Goal: Information Seeking & Learning: Learn about a topic

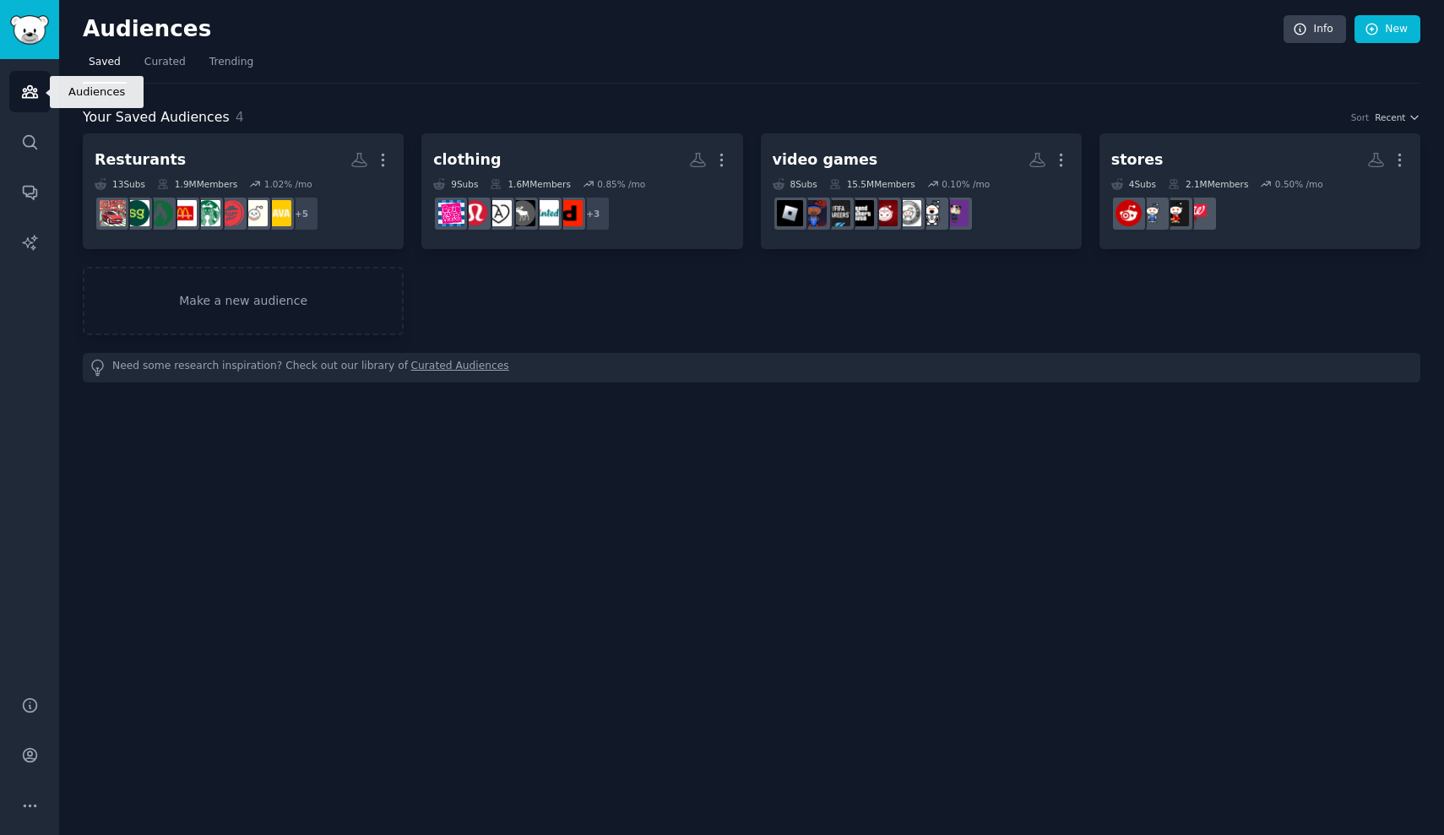
click at [40, 99] on link "Audiences" at bounding box center [29, 91] width 41 height 41
click at [155, 62] on span "Curated" at bounding box center [164, 62] width 41 height 15
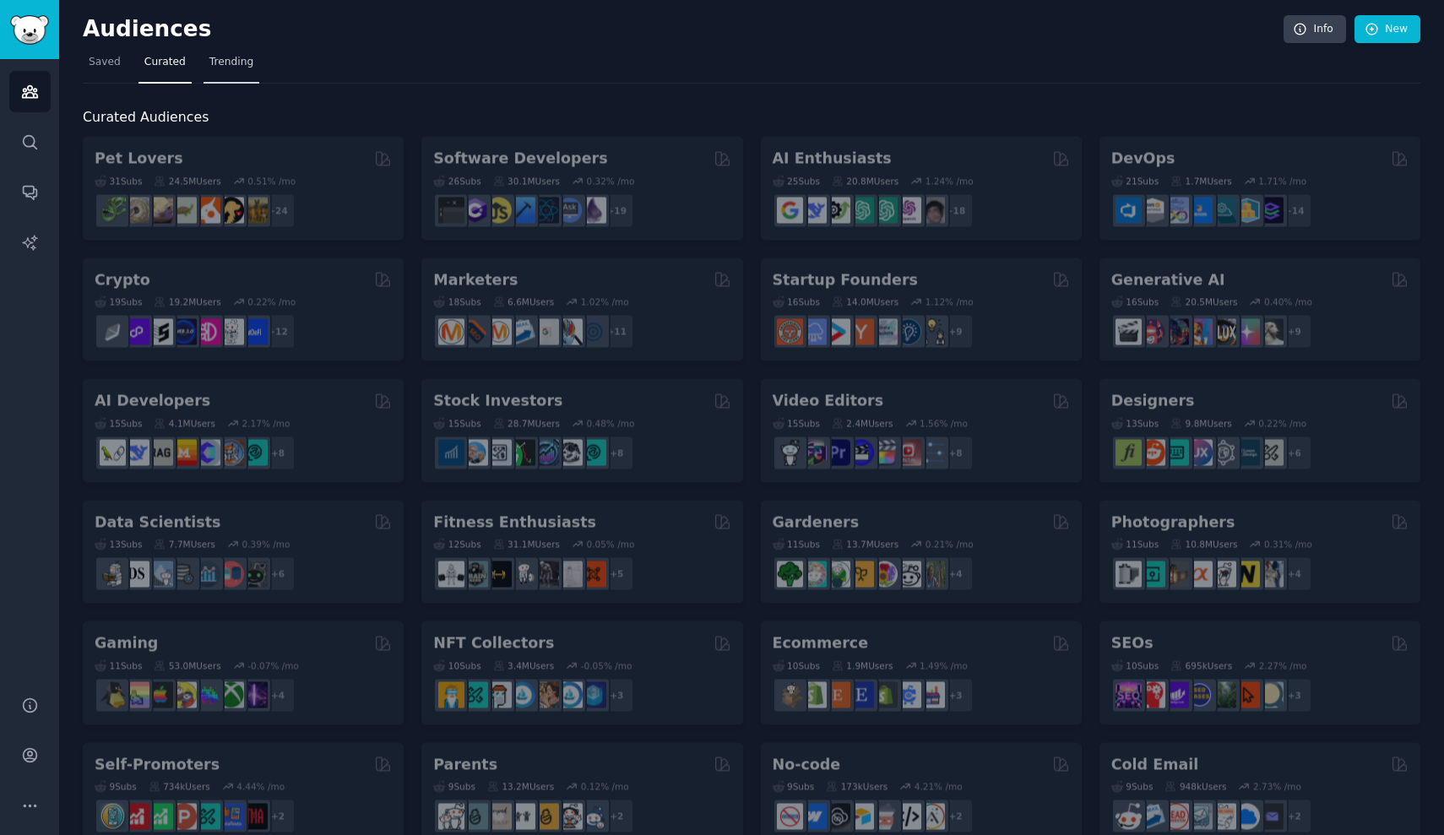
click at [220, 55] on span "Trending" at bounding box center [231, 62] width 44 height 15
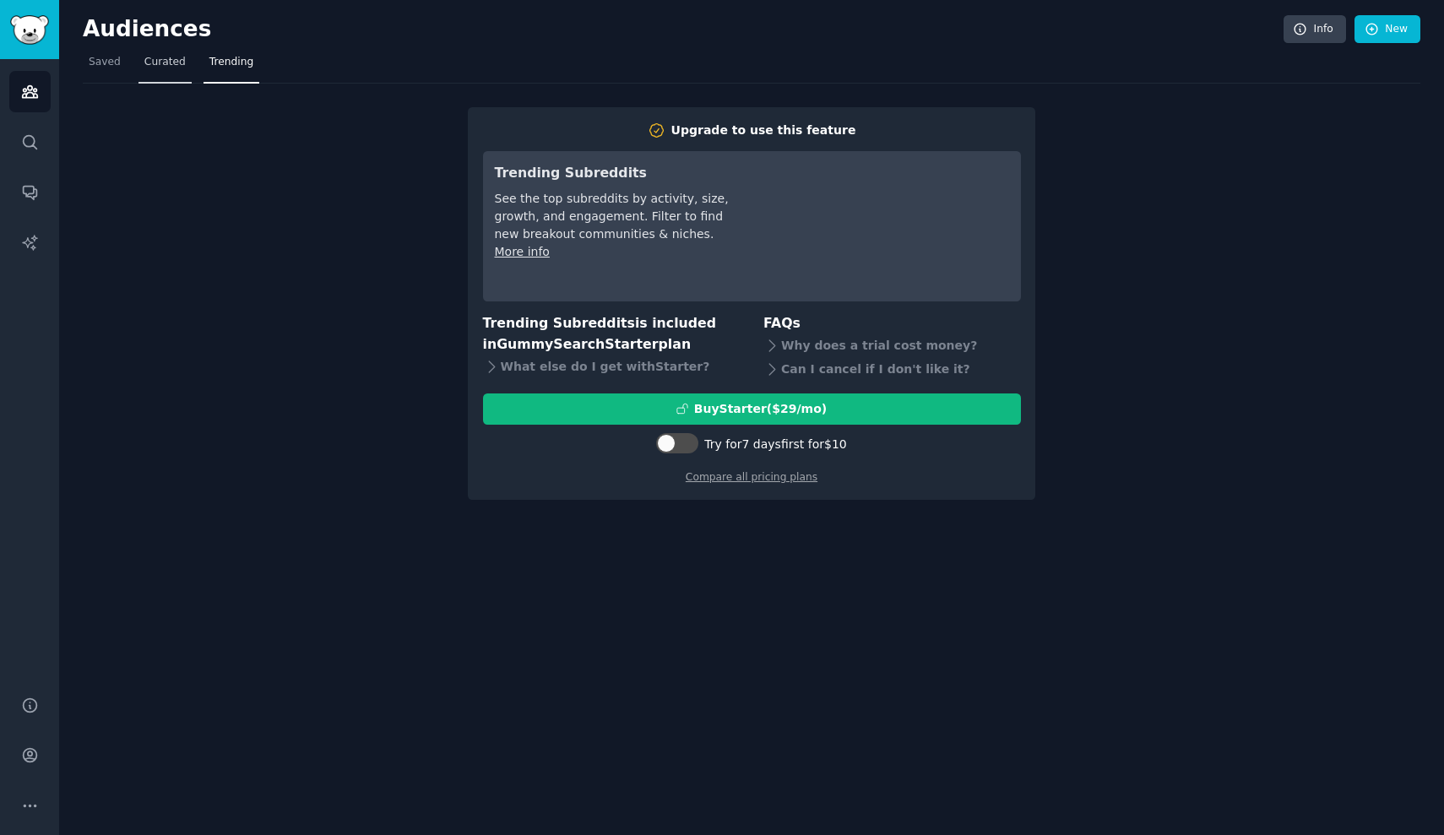
click at [188, 55] on nav "Saved Curated Trending" at bounding box center [752, 66] width 1338 height 35
click at [164, 62] on span "Curated" at bounding box center [164, 62] width 41 height 15
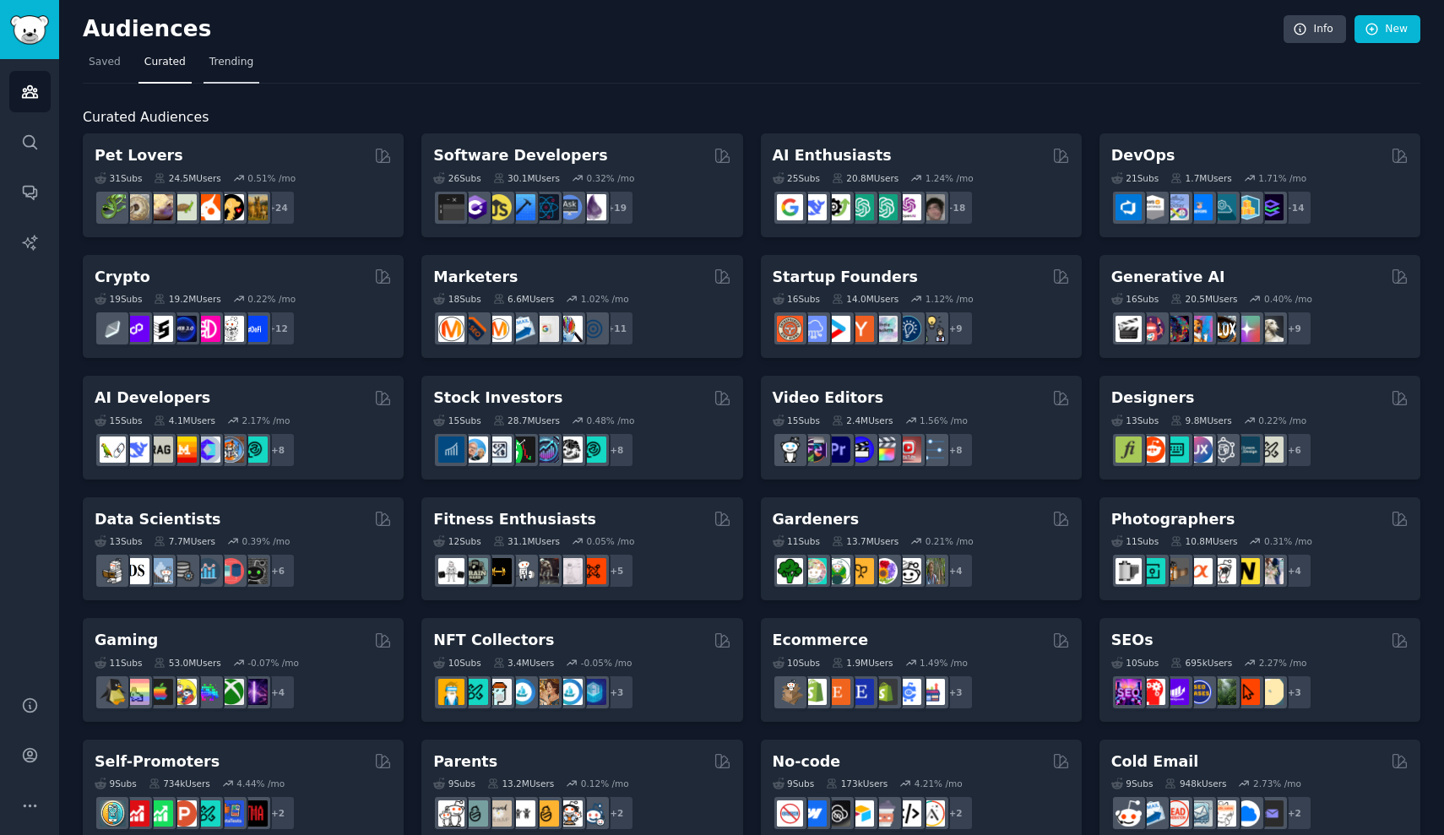
click at [226, 61] on span "Trending" at bounding box center [231, 62] width 44 height 15
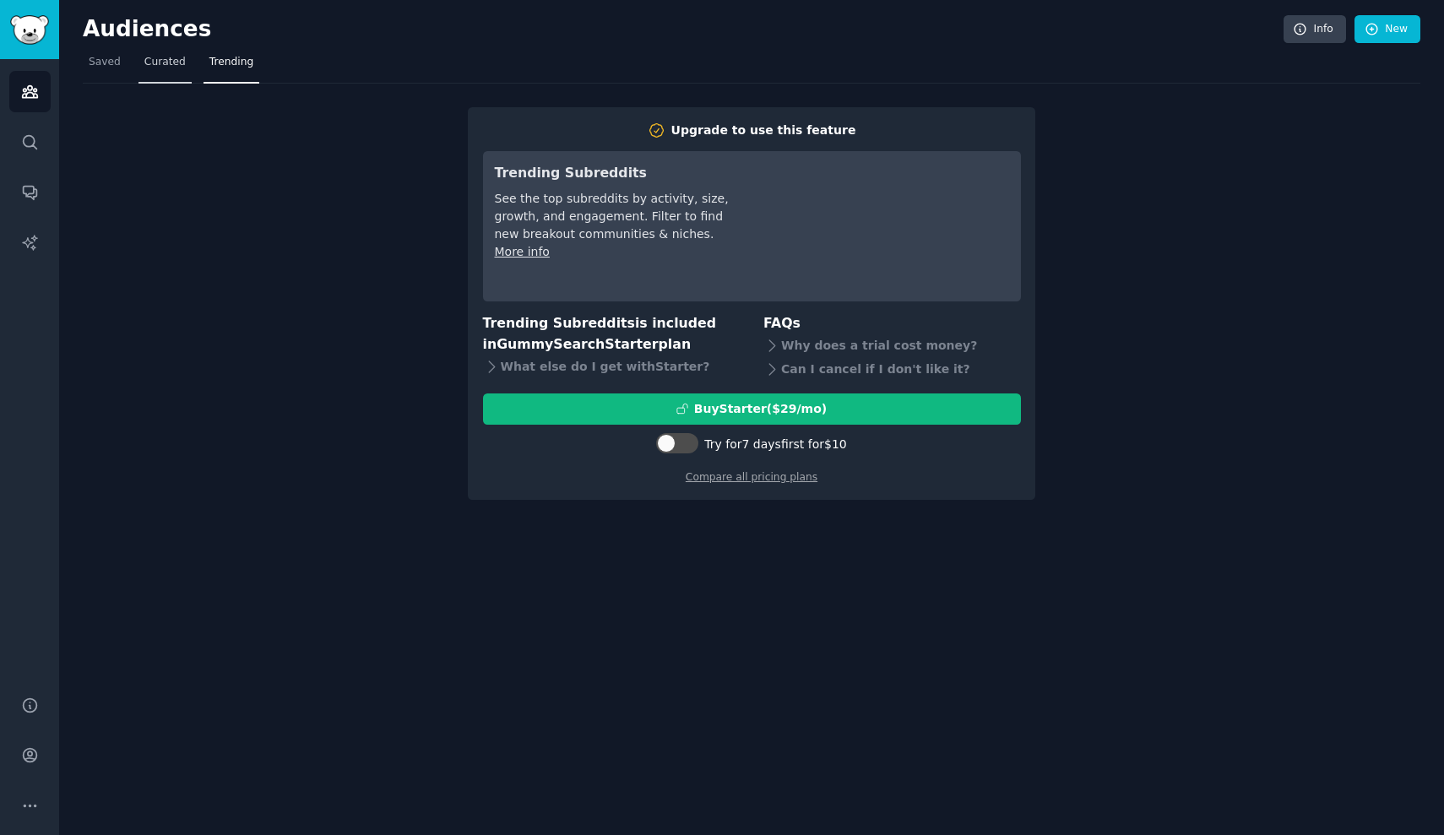
click at [176, 63] on span "Curated" at bounding box center [164, 62] width 41 height 15
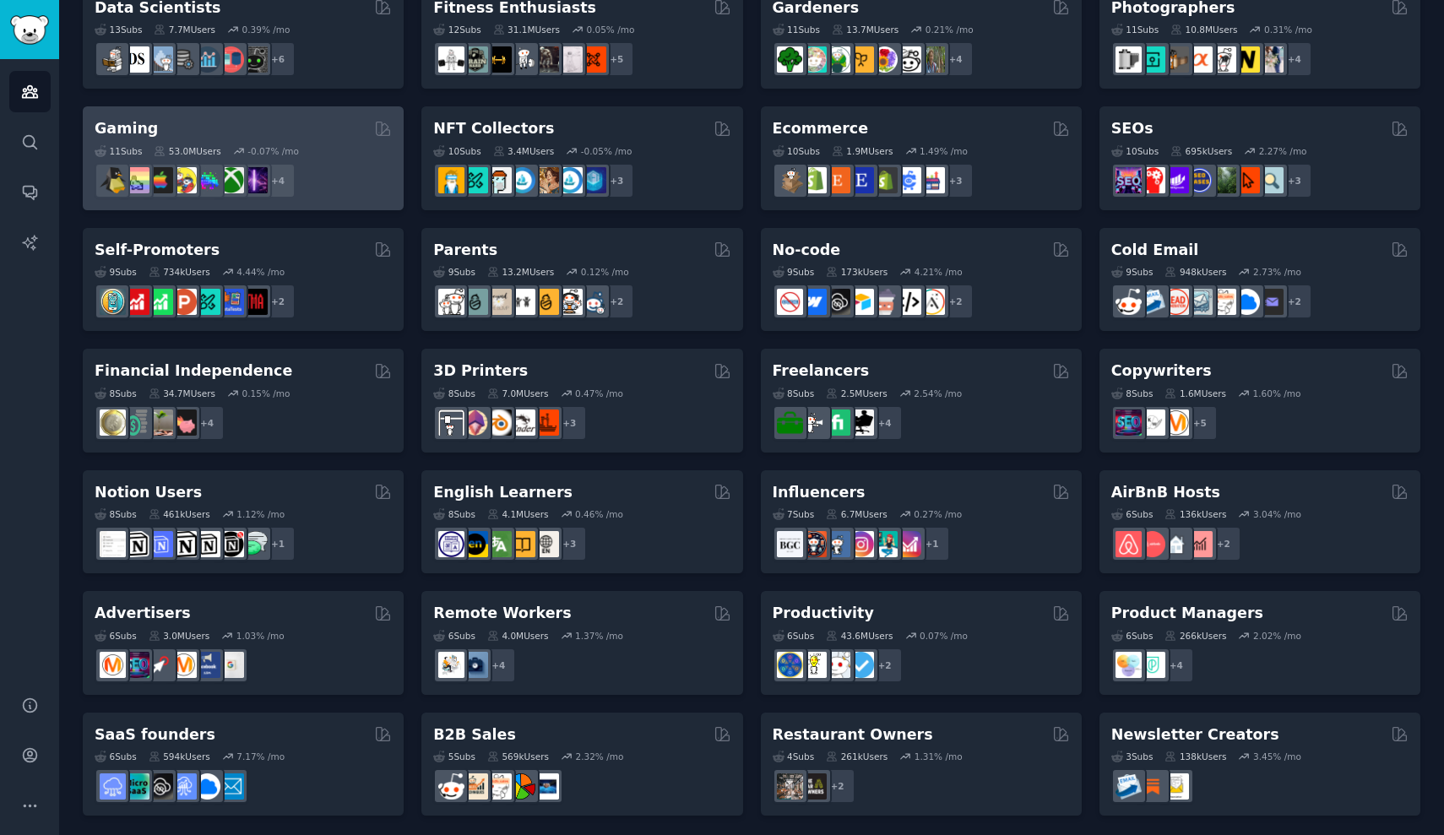
scroll to position [511, 0]
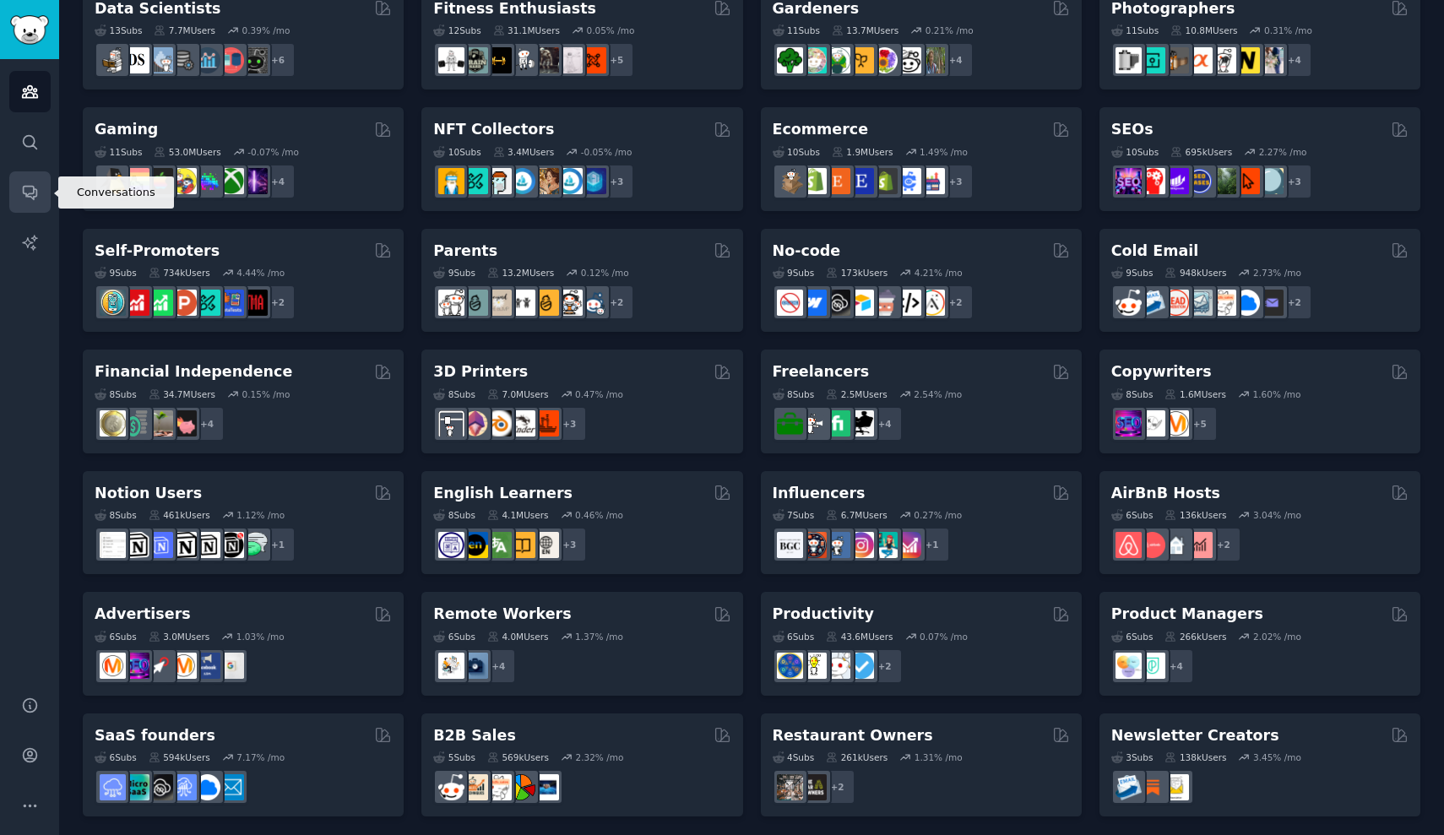
click at [19, 175] on link "Conversations" at bounding box center [29, 191] width 41 height 41
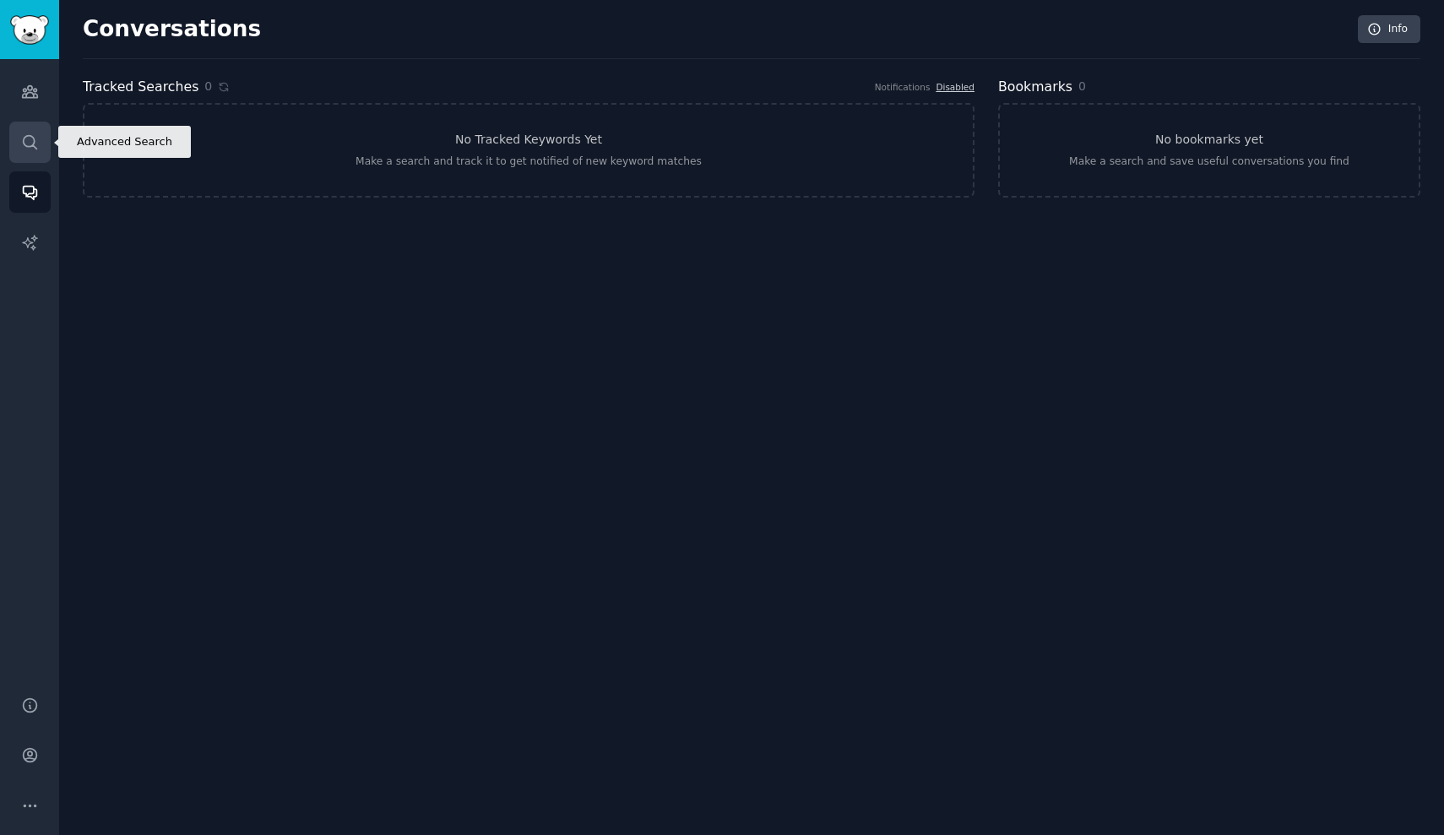
click at [34, 134] on icon "Sidebar" at bounding box center [30, 142] width 18 height 18
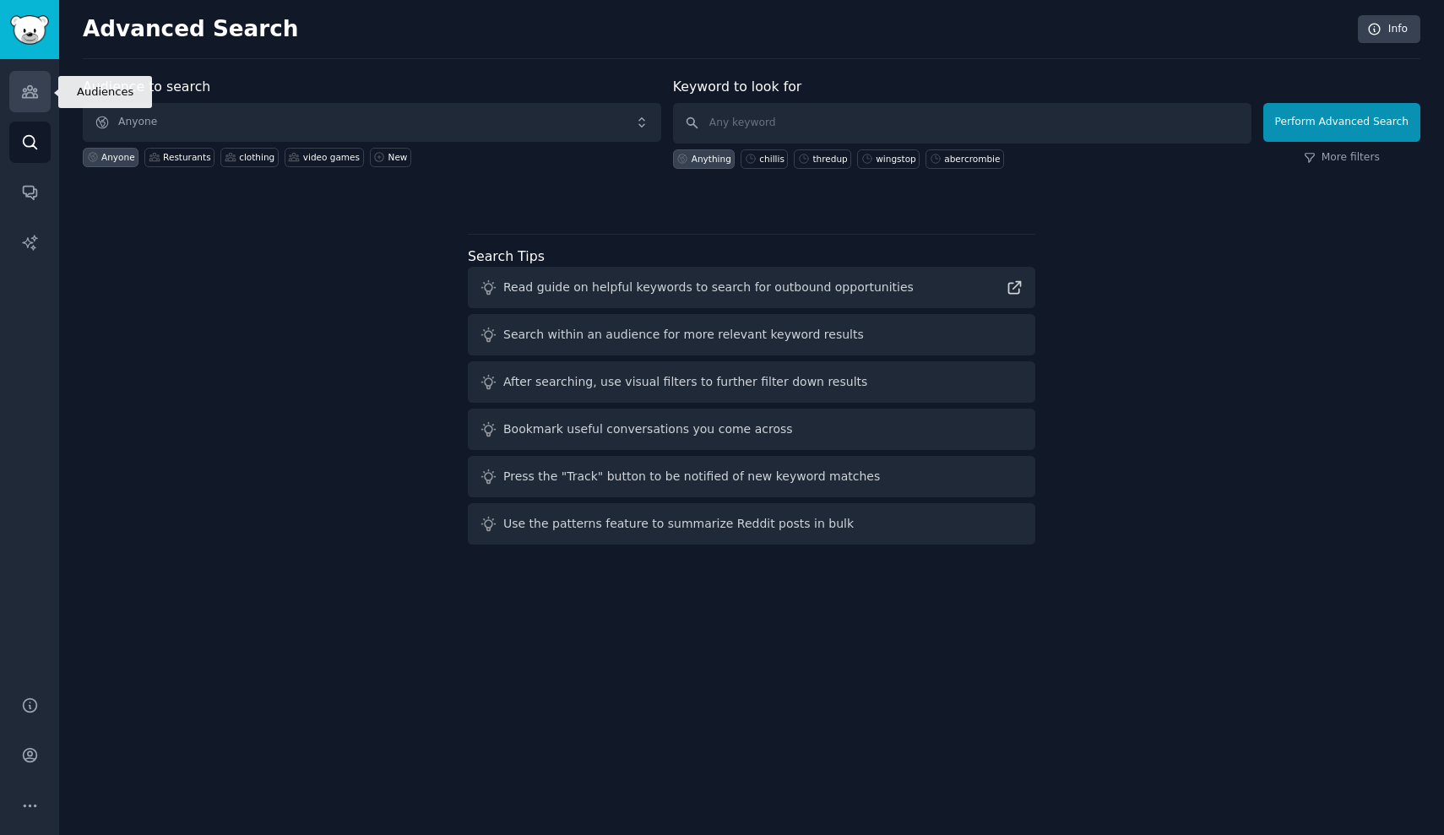
click at [29, 91] on icon "Sidebar" at bounding box center [30, 92] width 18 height 18
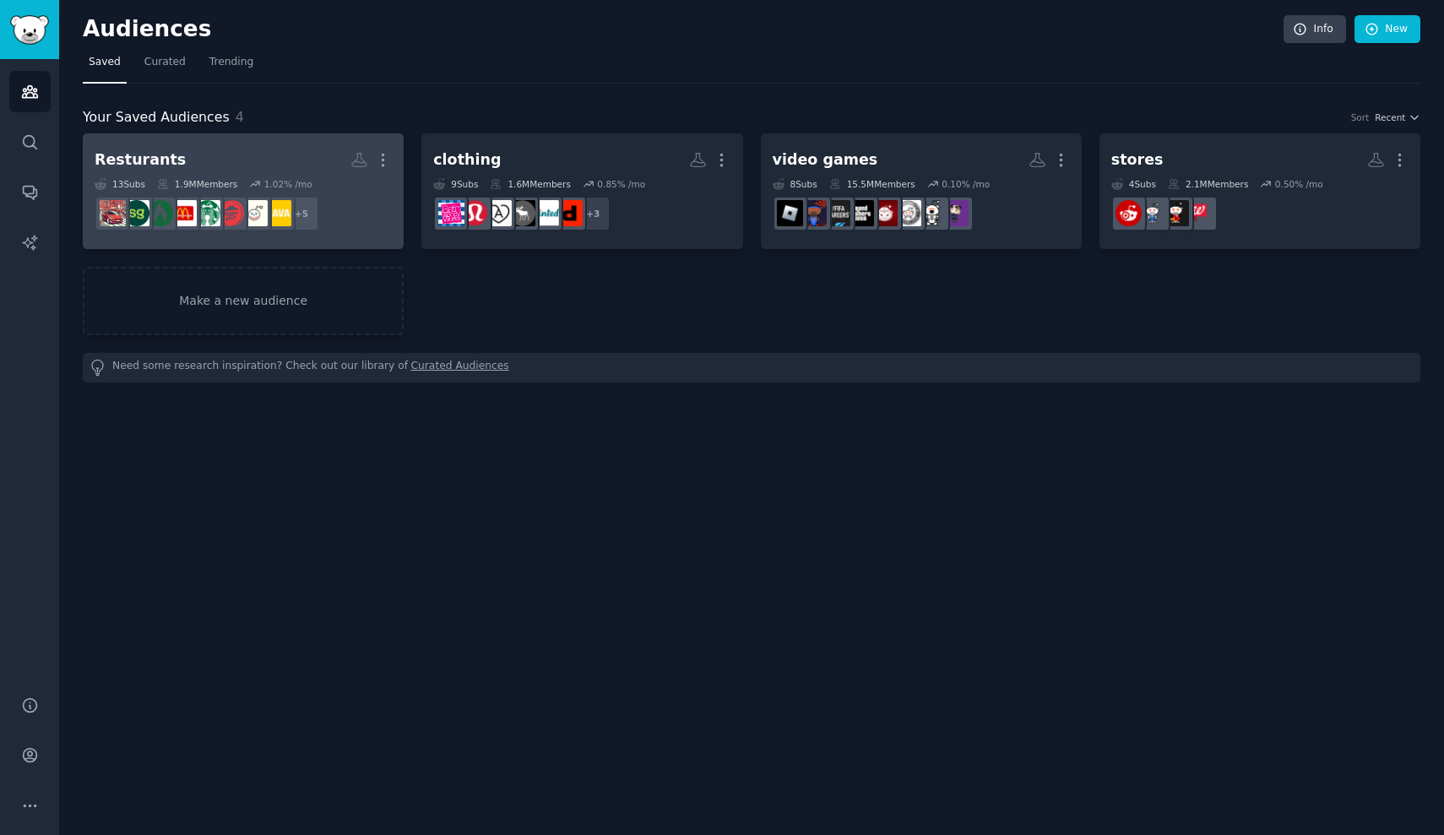
click at [317, 163] on h2 "Resturants More" at bounding box center [243, 160] width 297 height 30
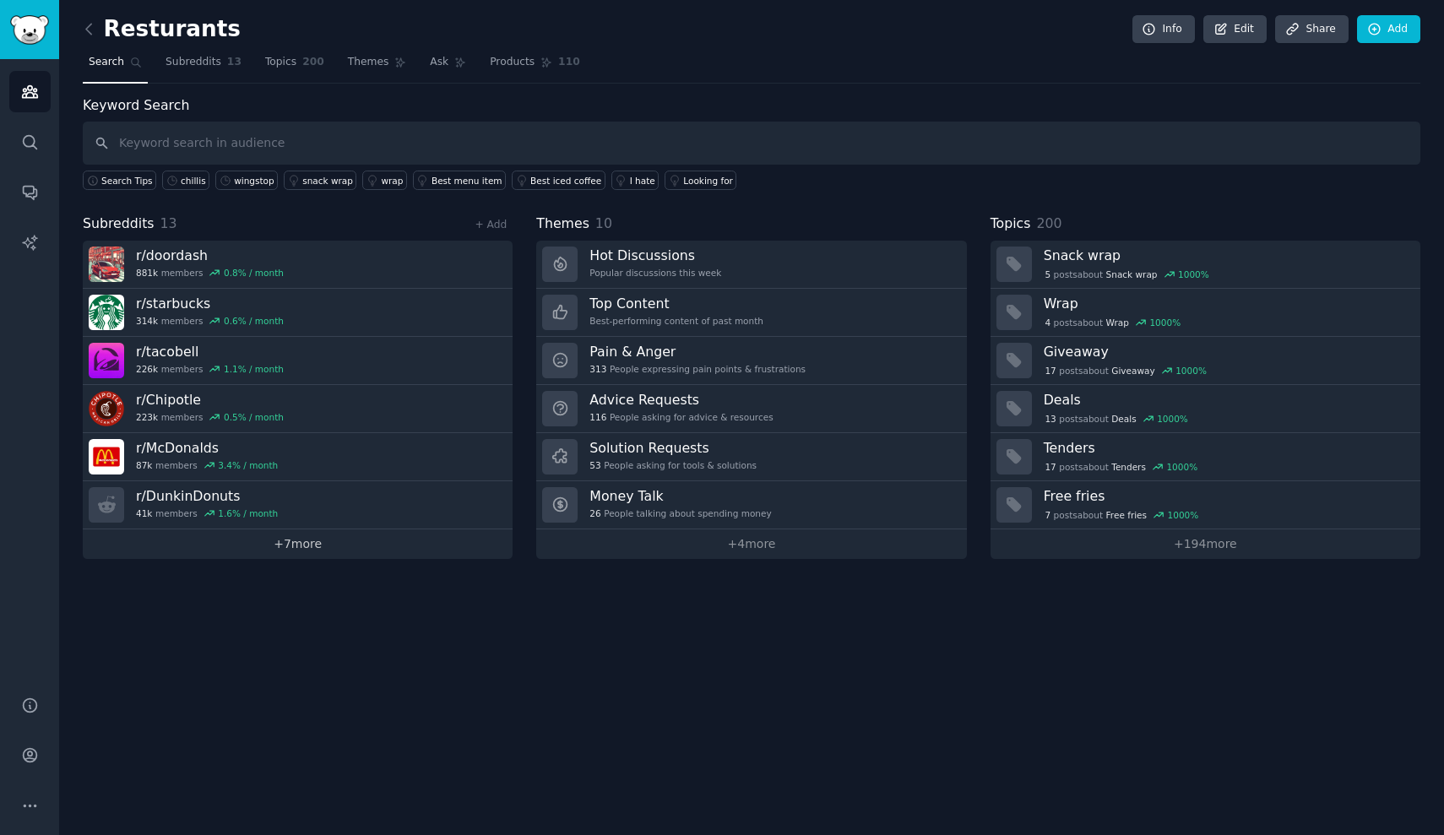
click at [307, 545] on link "+ 7 more" at bounding box center [298, 545] width 430 height 30
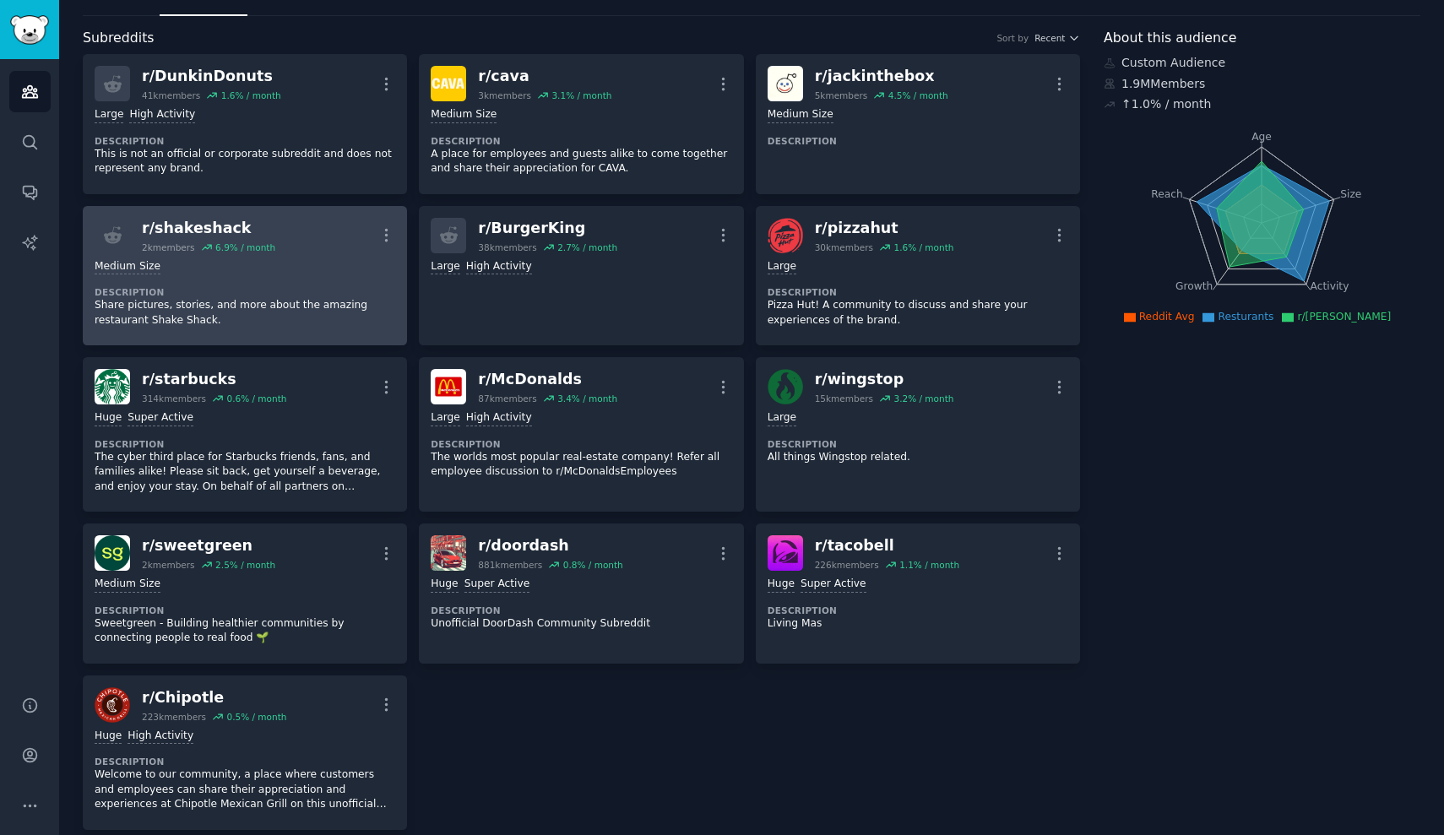
scroll to position [71, 0]
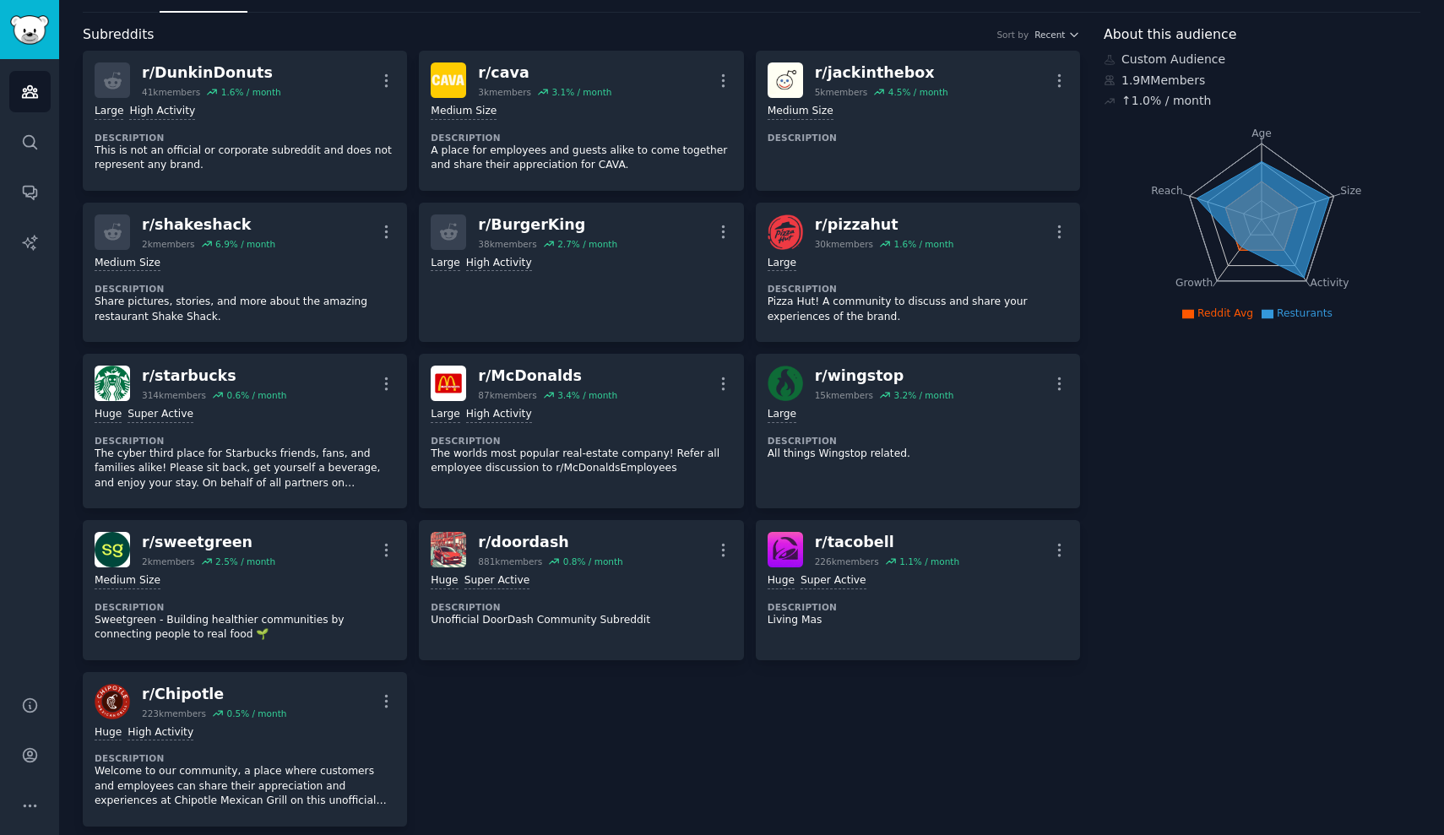
click at [240, 15] on div "Resturants Info Edit Share Add Search Subreddits 13 Topics 200 Themes Ask Produ…" at bounding box center [752, 811] width 1338 height 1716
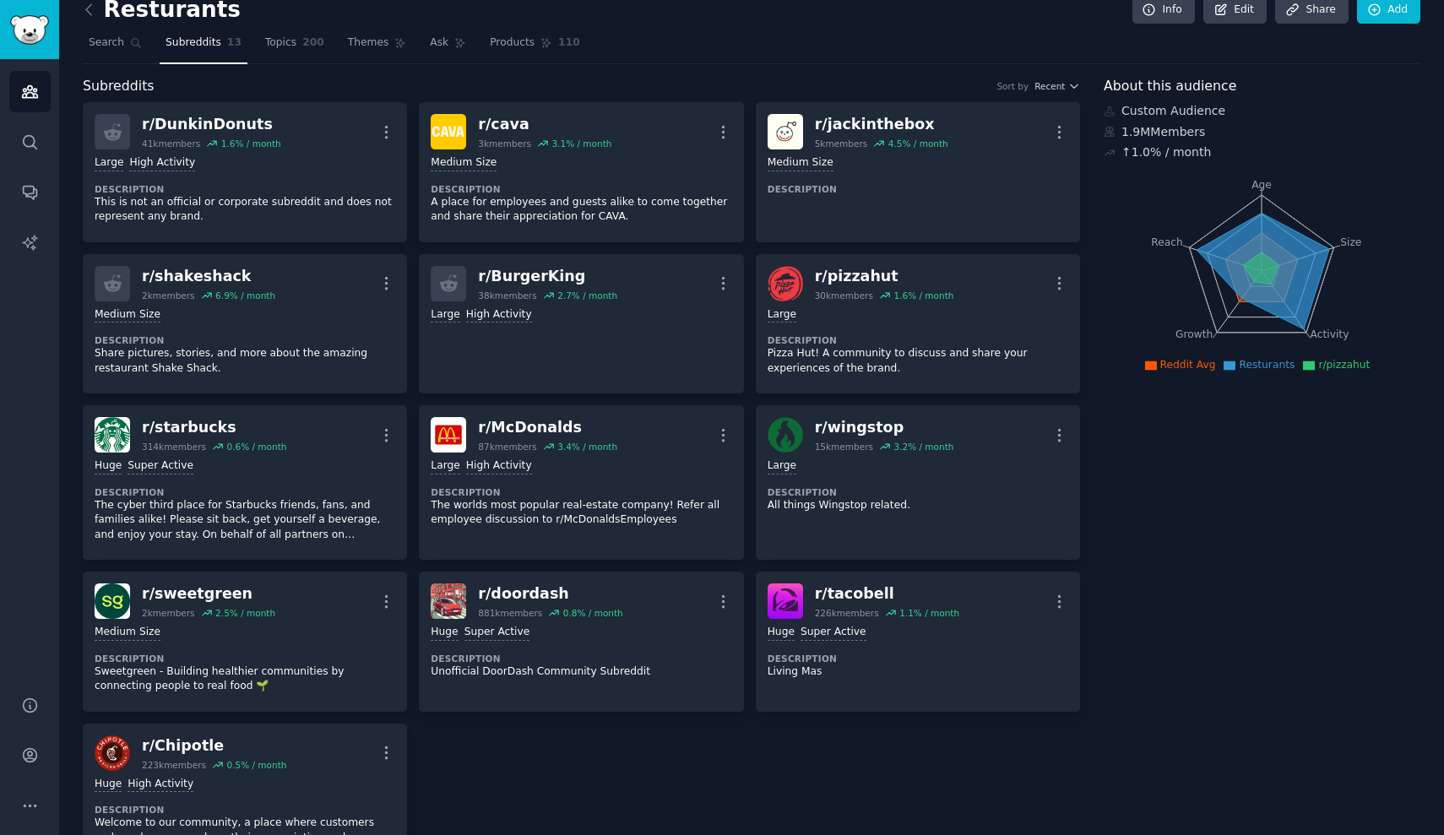
scroll to position [16, 0]
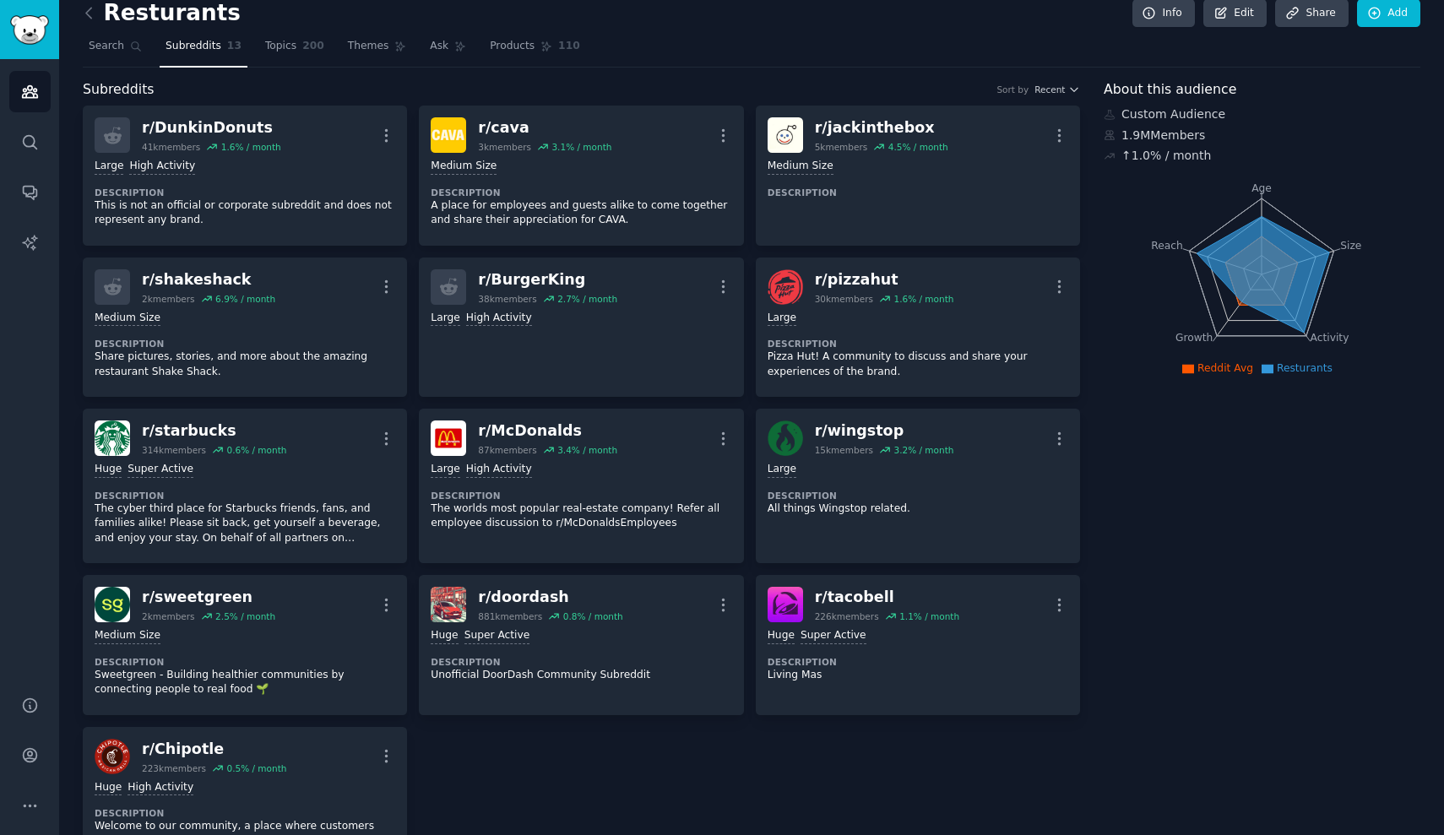
click at [1101, 7] on div "Resturants Info Edit Share Add" at bounding box center [752, 16] width 1338 height 35
